Goal: Transaction & Acquisition: Purchase product/service

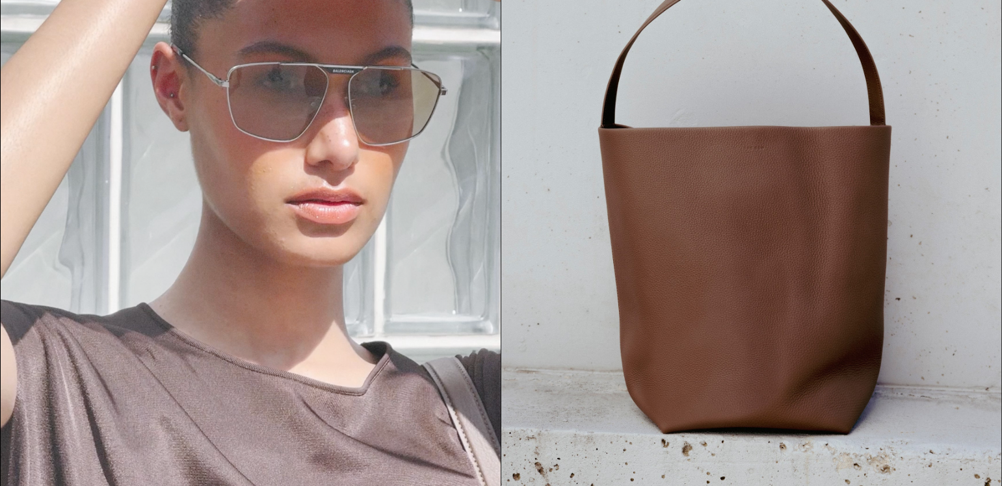
scroll to position [174, 0]
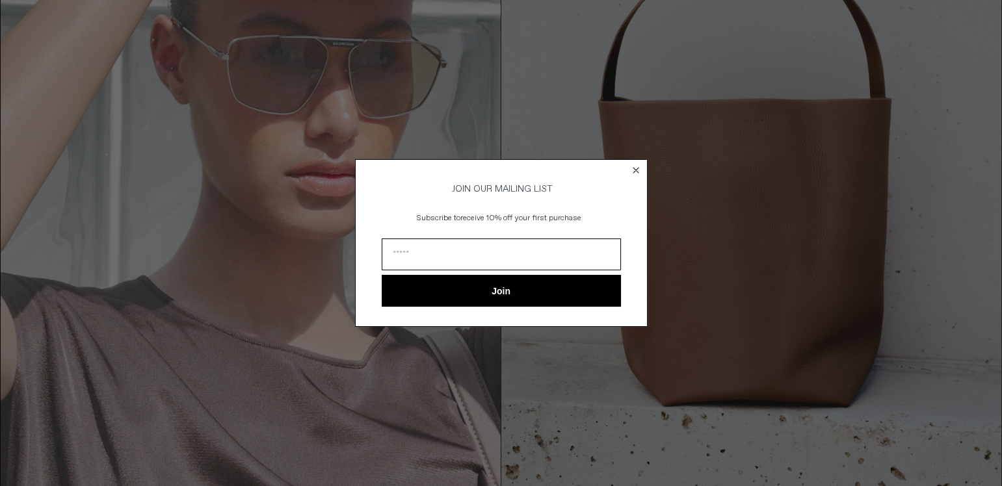
scroll to position [480, 0]
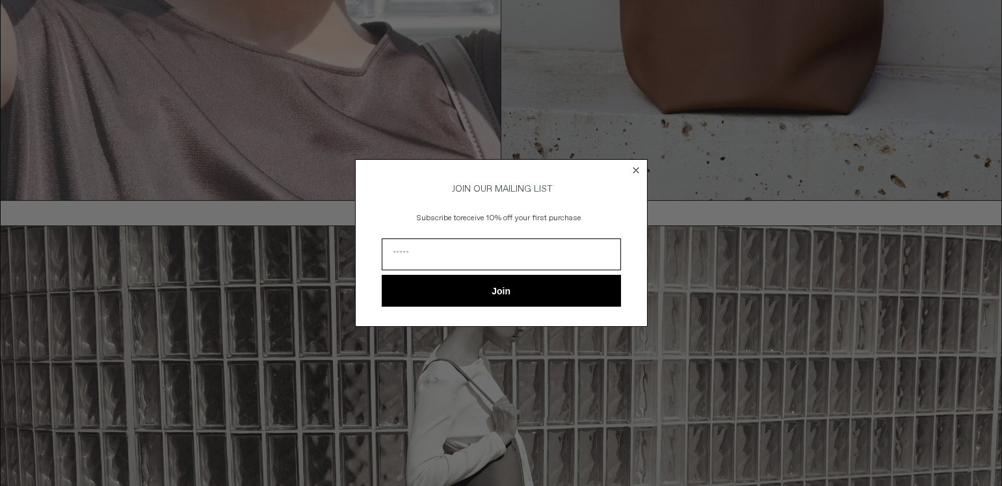
click at [637, 166] on circle "Close dialog" at bounding box center [635, 170] width 12 height 12
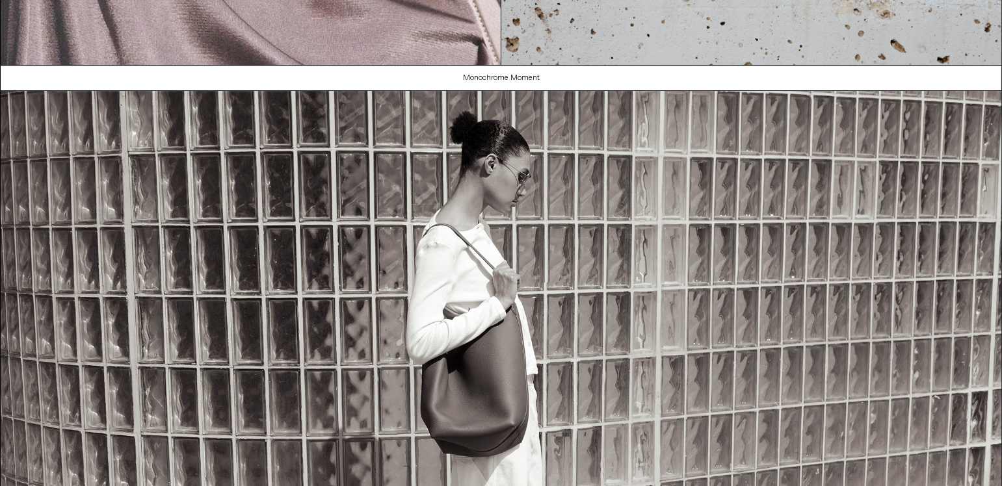
scroll to position [0, 0]
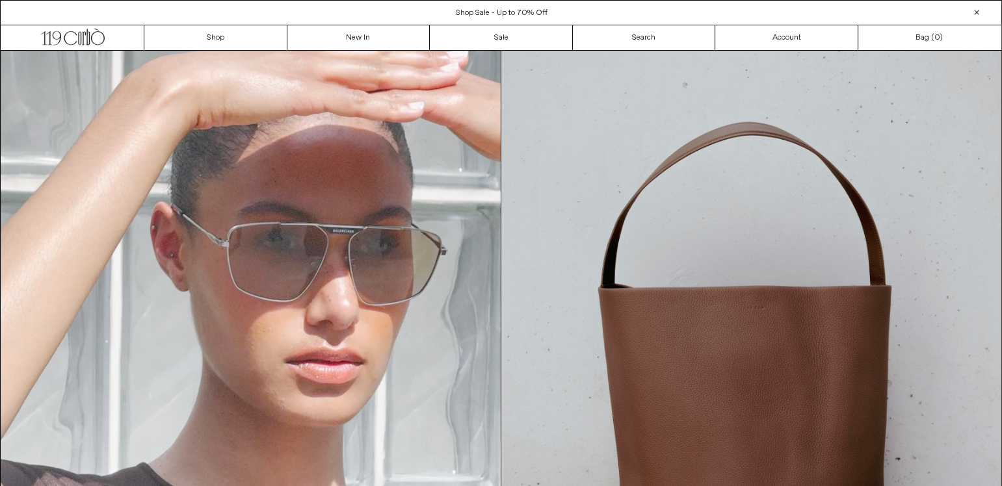
click at [500, 14] on span "Shop Sale - Up to 70% Off" at bounding box center [502, 13] width 92 height 10
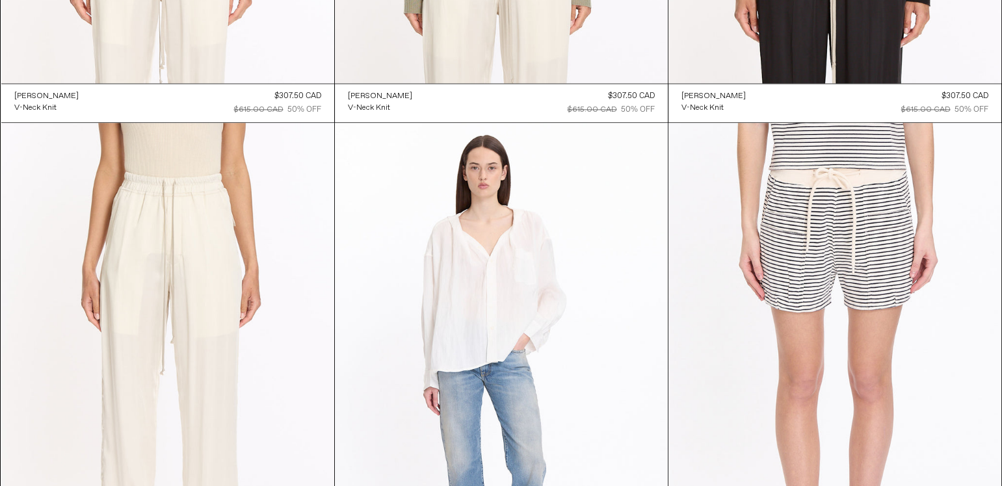
scroll to position [8683, 0]
